Goal: Task Accomplishment & Management: Use online tool/utility

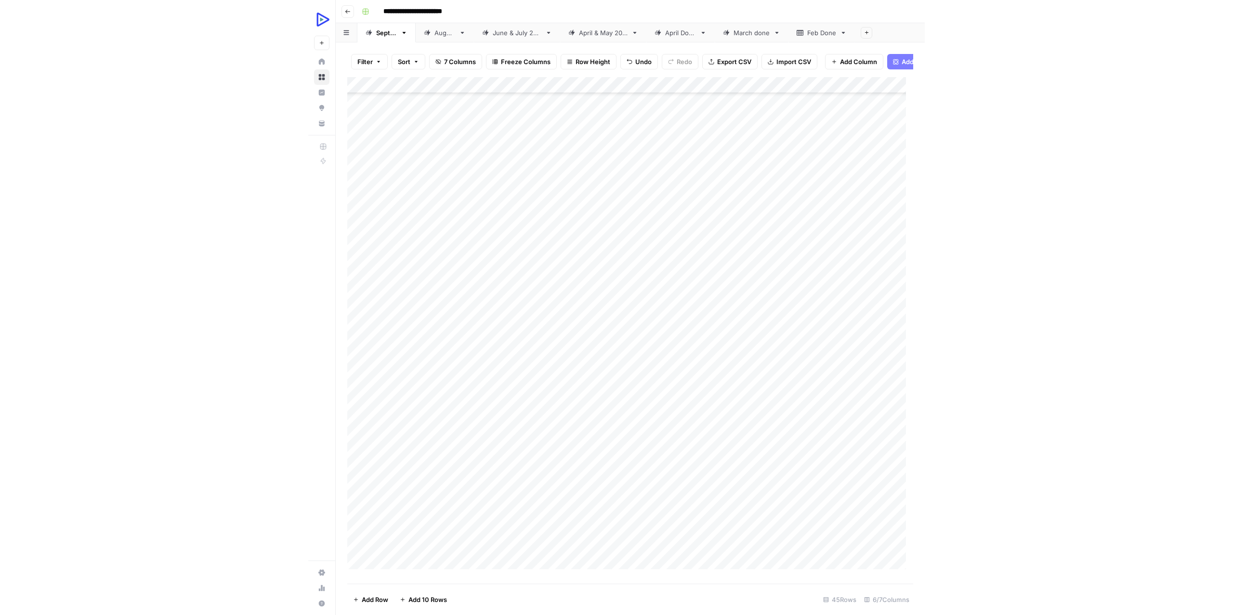
scroll to position [263, 0]
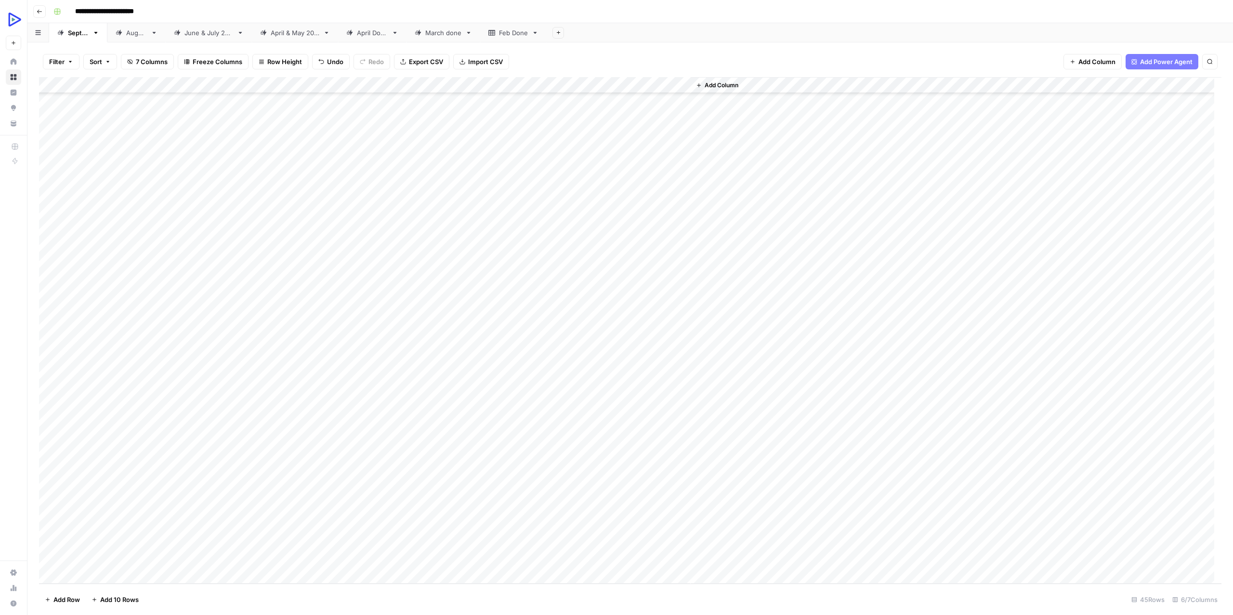
drag, startPoint x: 132, startPoint y: 380, endPoint x: 323, endPoint y: 373, distance: 191.4
click at [323, 373] on div "Add Column" at bounding box center [630, 330] width 1183 height 506
click at [322, 380] on div "Add Column" at bounding box center [630, 330] width 1183 height 506
click at [322, 380] on textarea "**********" at bounding box center [319, 379] width 224 height 13
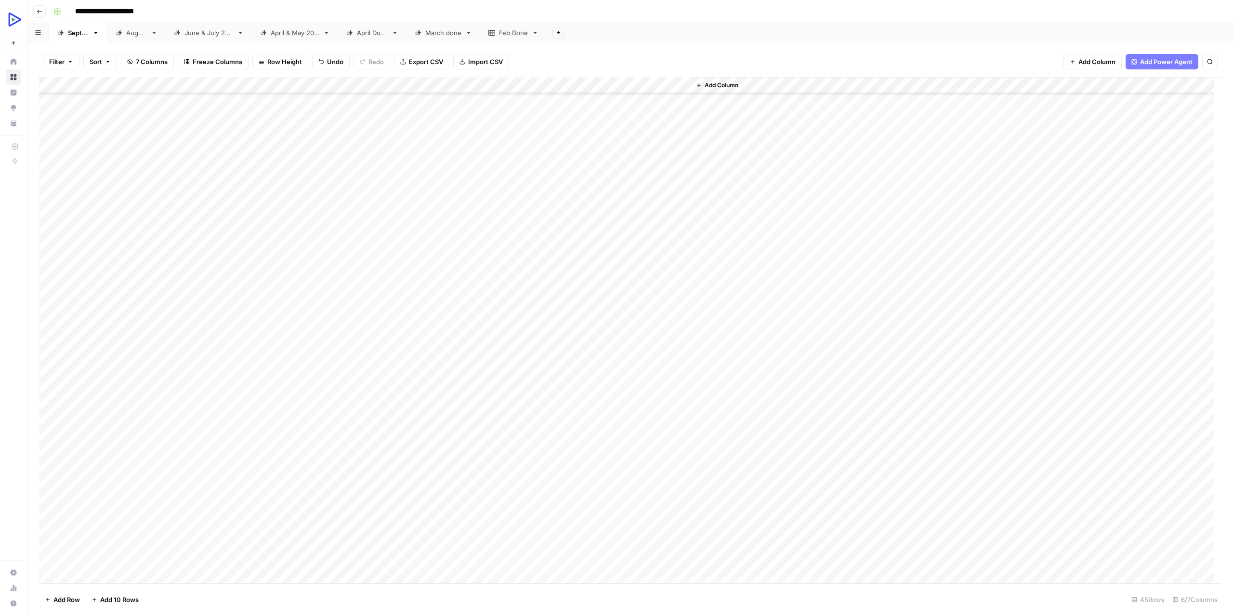
click at [170, 378] on div "Add Column" at bounding box center [630, 330] width 1183 height 506
click at [195, 380] on div "Add Column" at bounding box center [630, 330] width 1183 height 506
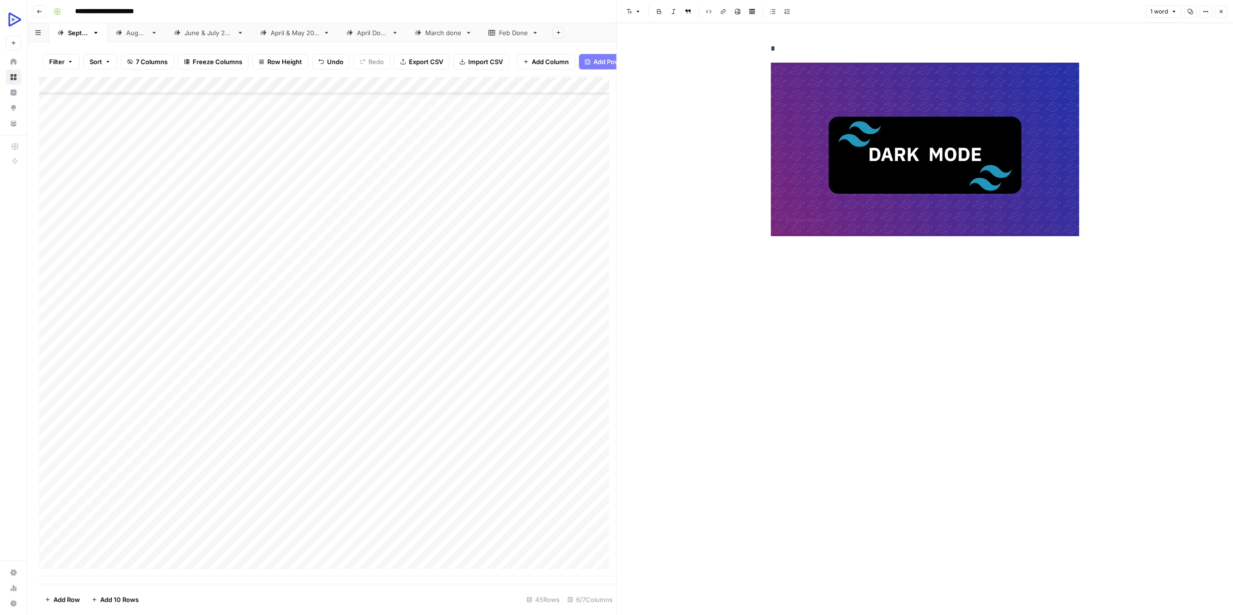
scroll to position [277, 0]
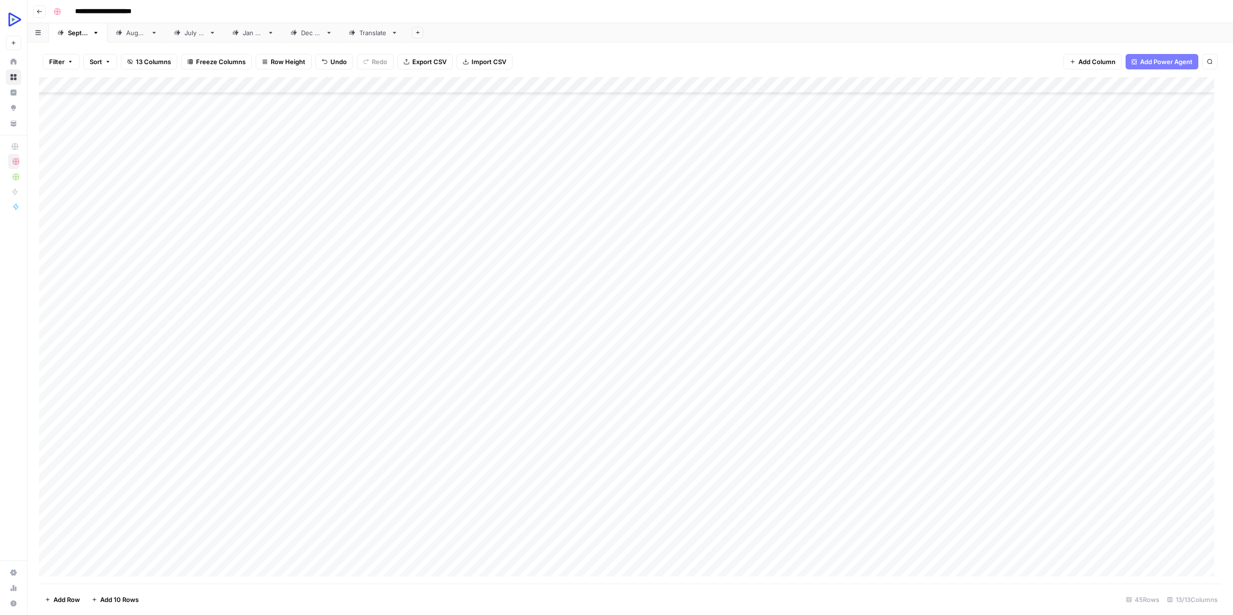
scroll to position [269, 0]
click at [139, 371] on div "Add Column" at bounding box center [630, 330] width 1183 height 506
click at [252, 370] on div "Add Column" at bounding box center [630, 330] width 1183 height 506
type textarea "**********"
click at [368, 371] on div "Add Column" at bounding box center [630, 330] width 1183 height 506
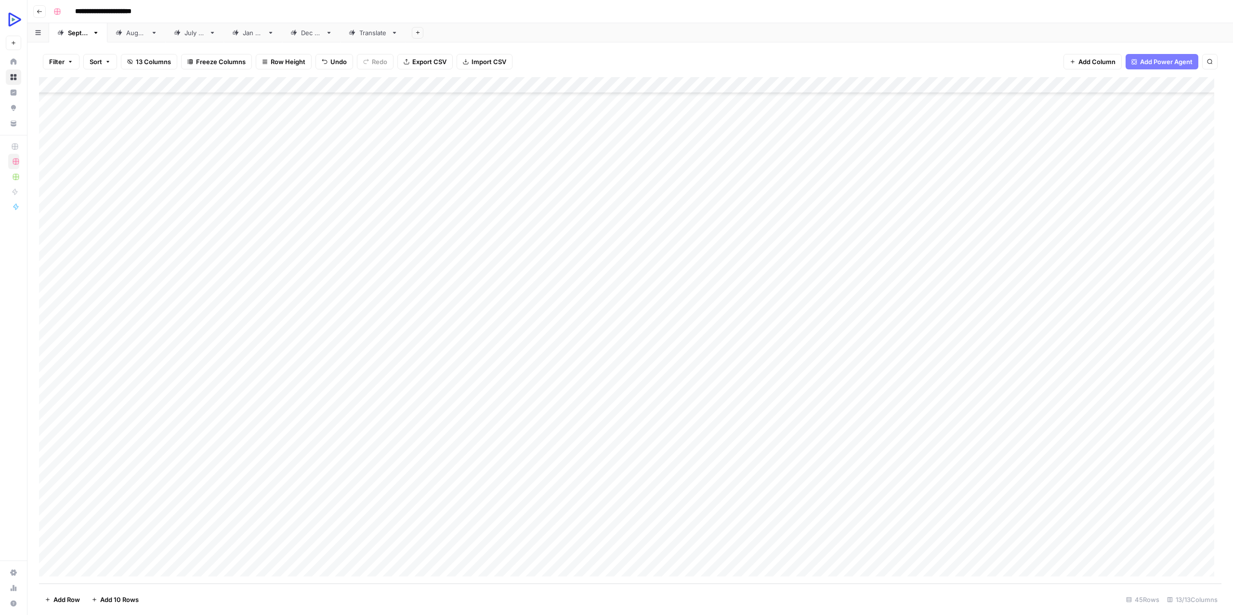
click at [368, 371] on div "Add Column" at bounding box center [630, 330] width 1183 height 506
click at [628, 397] on div "Add Column" at bounding box center [630, 330] width 1183 height 506
click at [429, 368] on div "Add Column" at bounding box center [630, 330] width 1183 height 506
type textarea "**********"
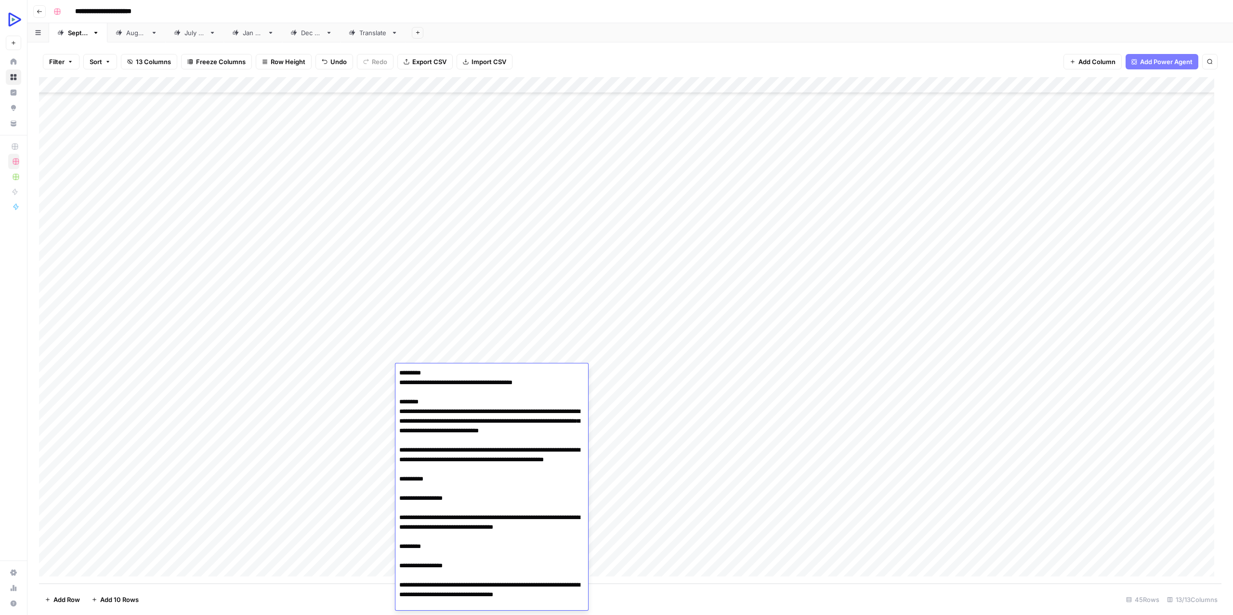
scroll to position [980, 0]
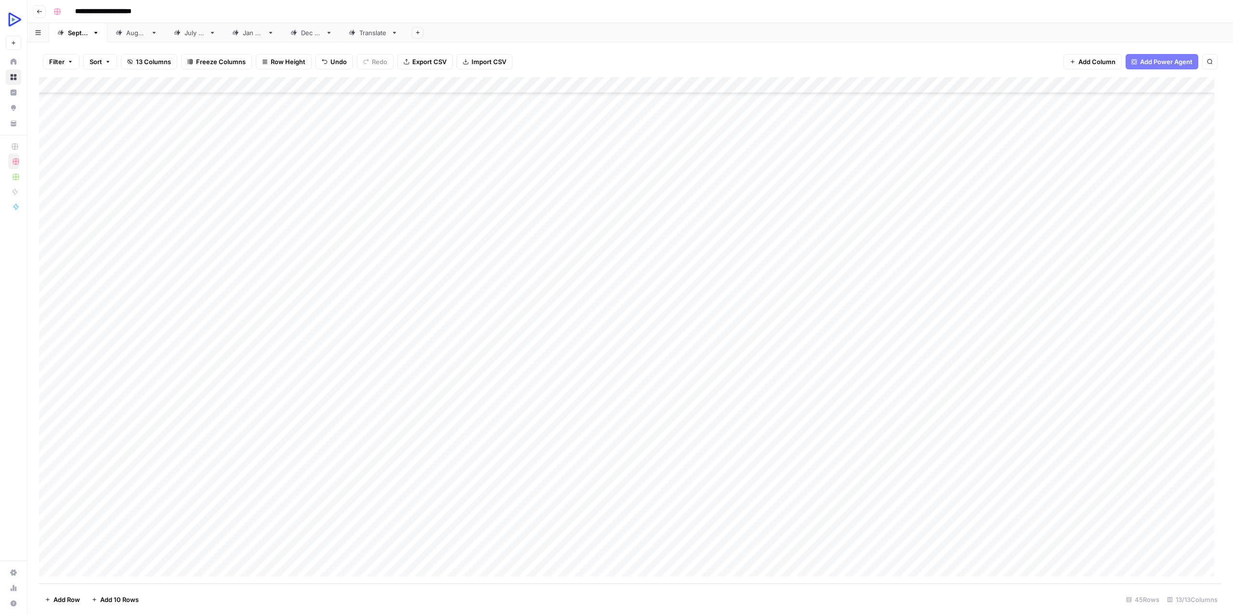
click at [329, 413] on div "Add Column" at bounding box center [630, 330] width 1183 height 506
click at [607, 374] on div "Add Column" at bounding box center [630, 330] width 1183 height 506
type textarea "**********"
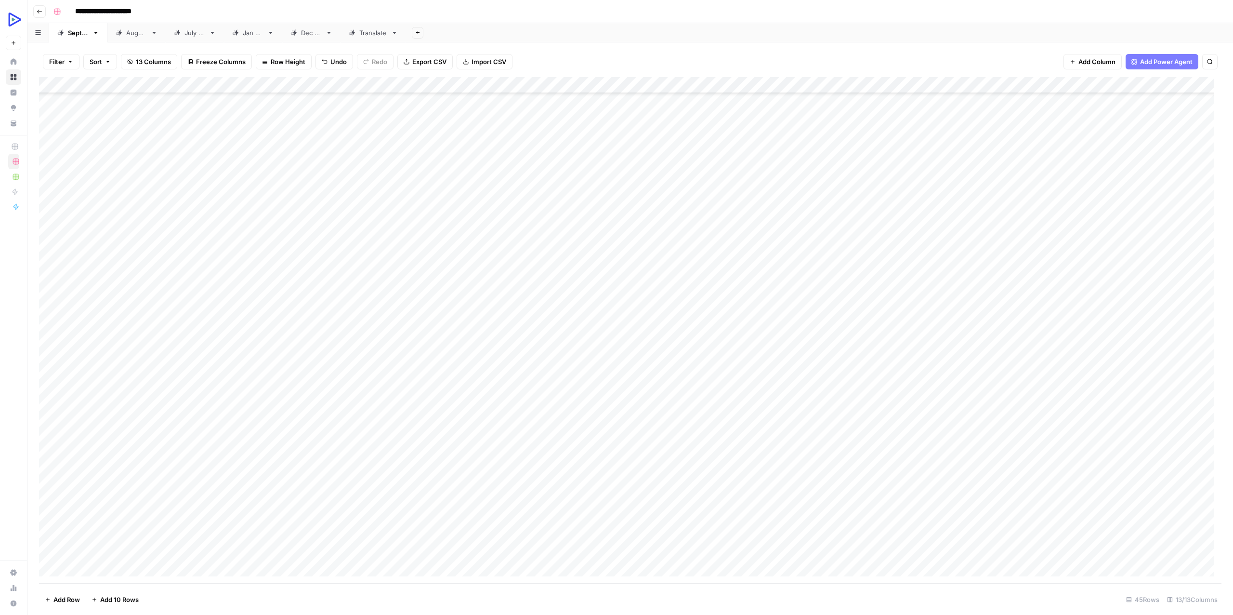
click at [520, 387] on div "Add Column" at bounding box center [630, 330] width 1183 height 506
click at [536, 371] on div "Add Column" at bounding box center [630, 330] width 1183 height 506
click at [443, 397] on div "Add Column" at bounding box center [630, 330] width 1183 height 506
click at [784, 367] on div "Add Column" at bounding box center [630, 330] width 1183 height 506
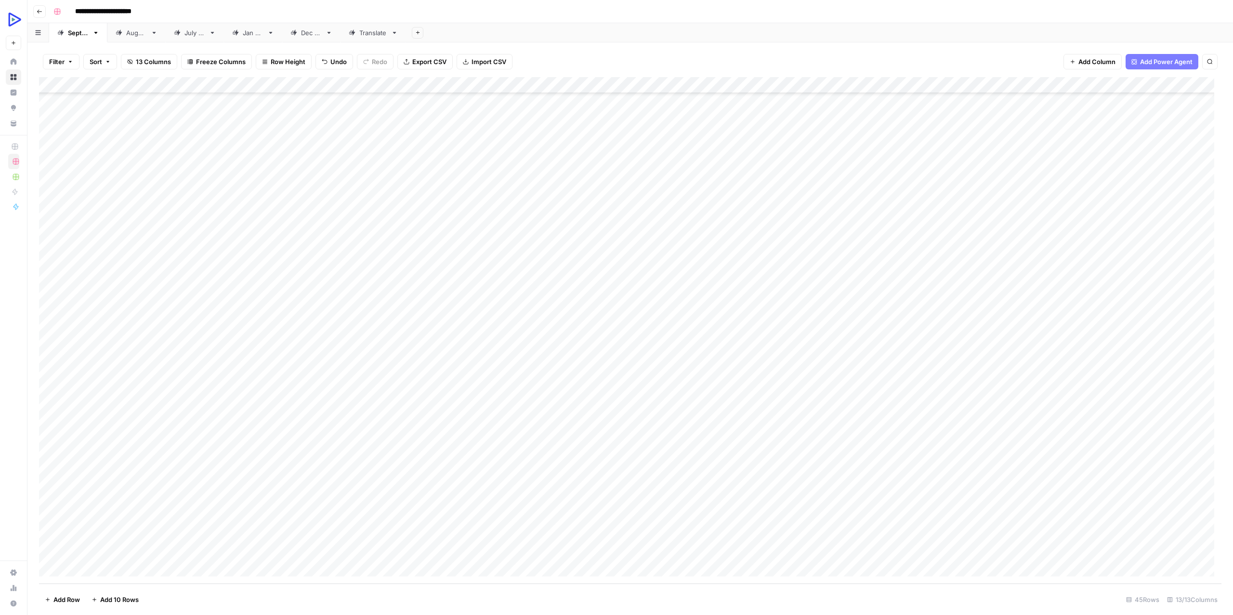
click at [784, 367] on div "Add Column" at bounding box center [630, 330] width 1183 height 506
type textarea "**********"
click at [687, 393] on div "Add Column" at bounding box center [630, 330] width 1183 height 506
click at [686, 374] on div "Add Column" at bounding box center [630, 330] width 1183 height 506
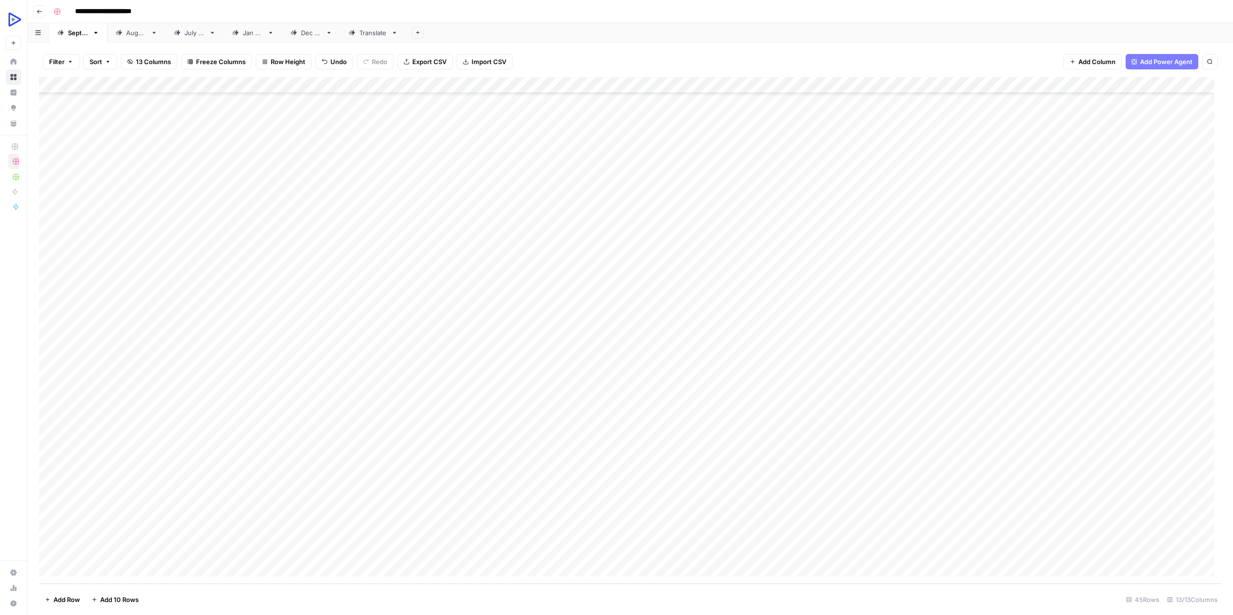
click at [686, 374] on div "Add Column" at bounding box center [630, 330] width 1183 height 506
type textarea "**********"
click at [661, 399] on div "Add Column" at bounding box center [630, 330] width 1183 height 506
click at [844, 370] on div "Add Column" at bounding box center [630, 330] width 1183 height 506
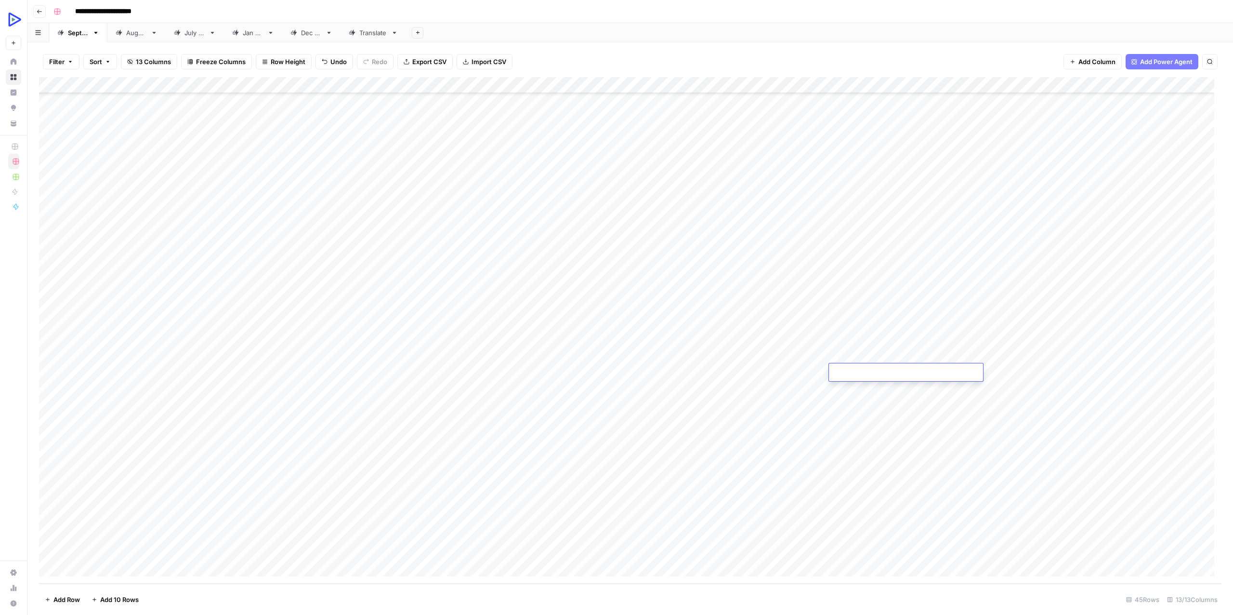
type textarea "**********"
click at [720, 480] on div "Add Column" at bounding box center [630, 330] width 1183 height 506
click at [948, 369] on div "Add Column" at bounding box center [630, 330] width 1183 height 506
type textarea "**********"
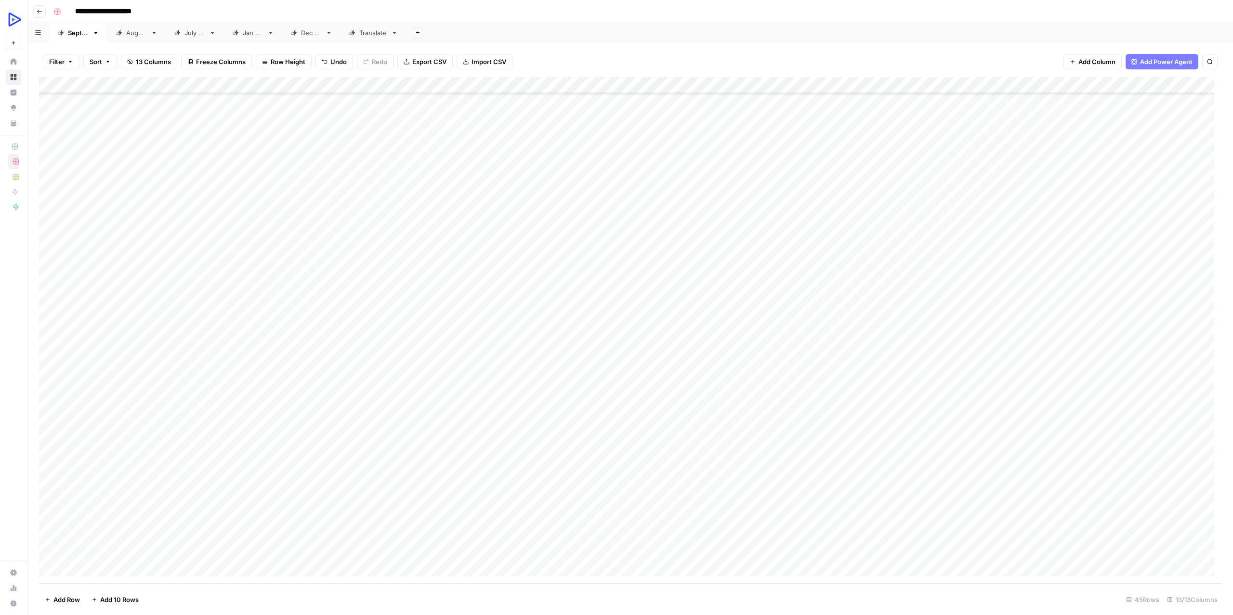
drag, startPoint x: 872, startPoint y: 409, endPoint x: 939, endPoint y: 399, distance: 68.1
click at [872, 409] on div "Add Column" at bounding box center [630, 330] width 1183 height 506
click at [1045, 370] on div "Add Column" at bounding box center [630, 330] width 1183 height 506
click at [1187, 372] on div "Add Column" at bounding box center [630, 330] width 1183 height 506
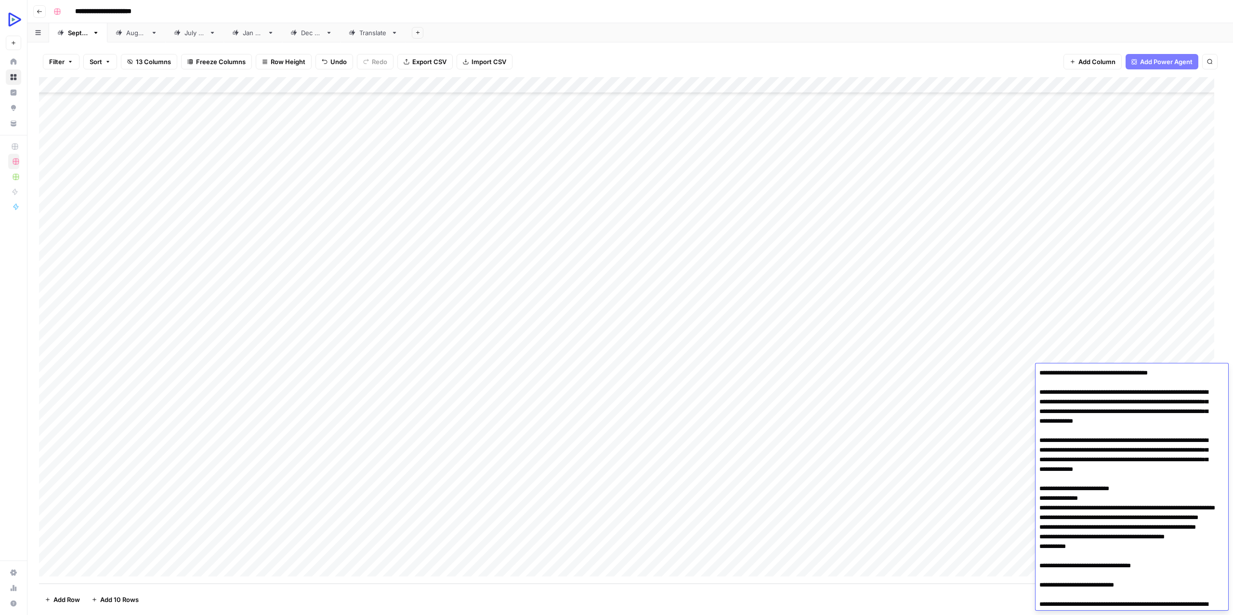
scroll to position [2323, 0]
